Goal: Task Accomplishment & Management: Use online tool/utility

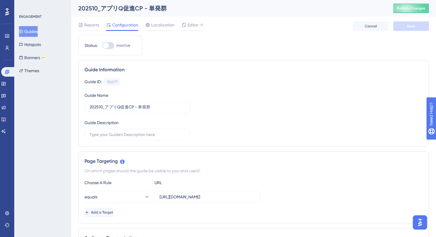
click at [36, 29] on button "Guides" at bounding box center [28, 31] width 19 height 11
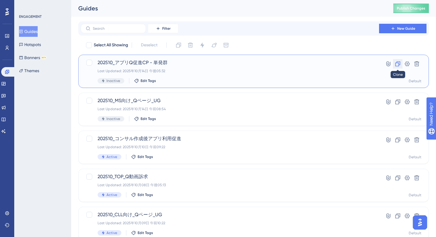
click at [398, 66] on icon at bounding box center [398, 63] width 5 height 5
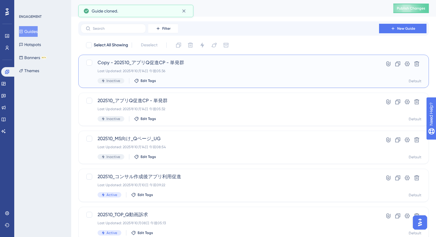
click at [205, 68] on div "Copy - 202510_アプリQ促進CP - 単発群 Last Updated: 2025年10月14日 午後05:36 Inactive Edit Ta…" at bounding box center [230, 71] width 265 height 24
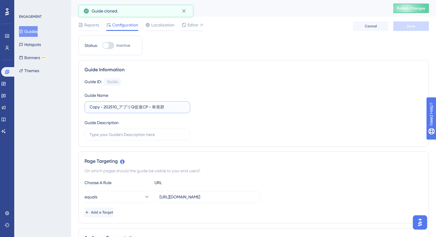
drag, startPoint x: 105, startPoint y: 107, endPoint x: 64, endPoint y: 106, distance: 40.4
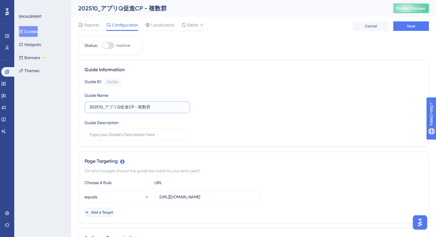
type input "202510_アプリQ促進CP - 複数群"
click at [224, 129] on div "Guide ID: 154084 Copy Guide Name 202510_アプリQ促進CP - 複数群 Guide Description" at bounding box center [254, 109] width 339 height 62
click at [196, 25] on span "Editor" at bounding box center [193, 24] width 11 height 7
click at [404, 28] on button "Save" at bounding box center [412, 26] width 36 height 10
